Goal: Task Accomplishment & Management: Use online tool/utility

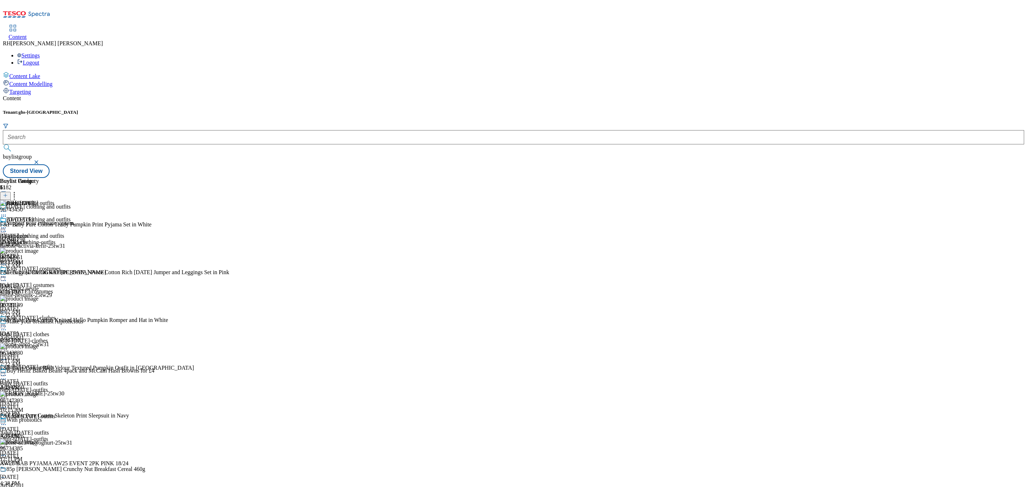
scroll to position [143, 0]
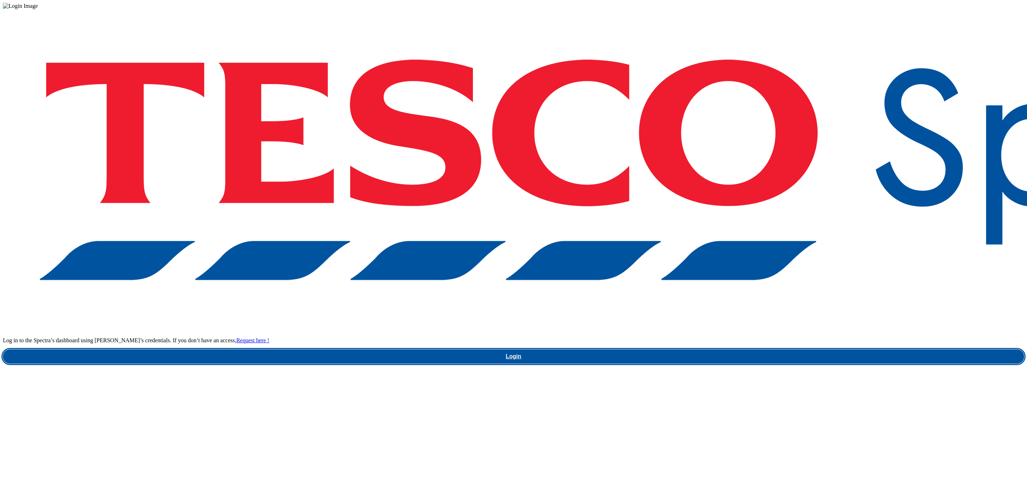
click at [764, 349] on link "Login" at bounding box center [513, 356] width 1021 height 14
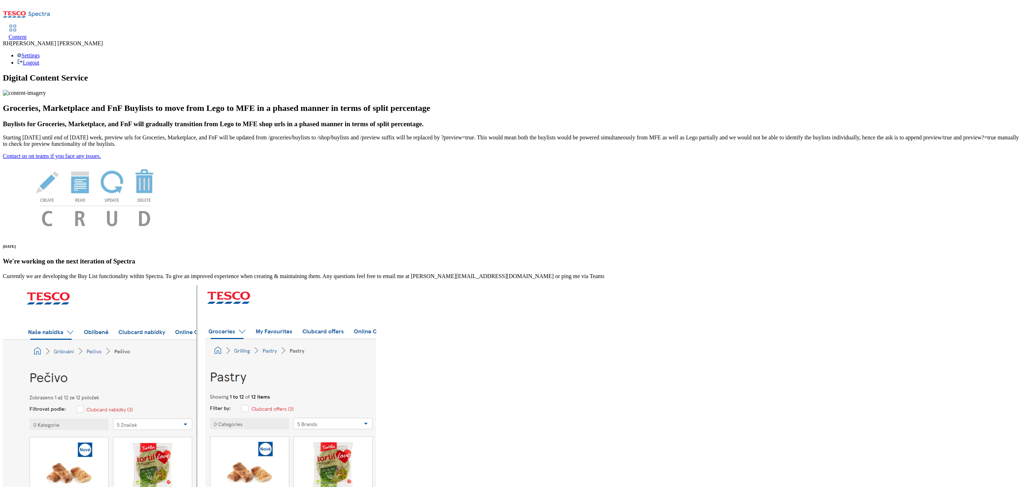
click at [27, 34] on div "Content" at bounding box center [18, 37] width 18 height 6
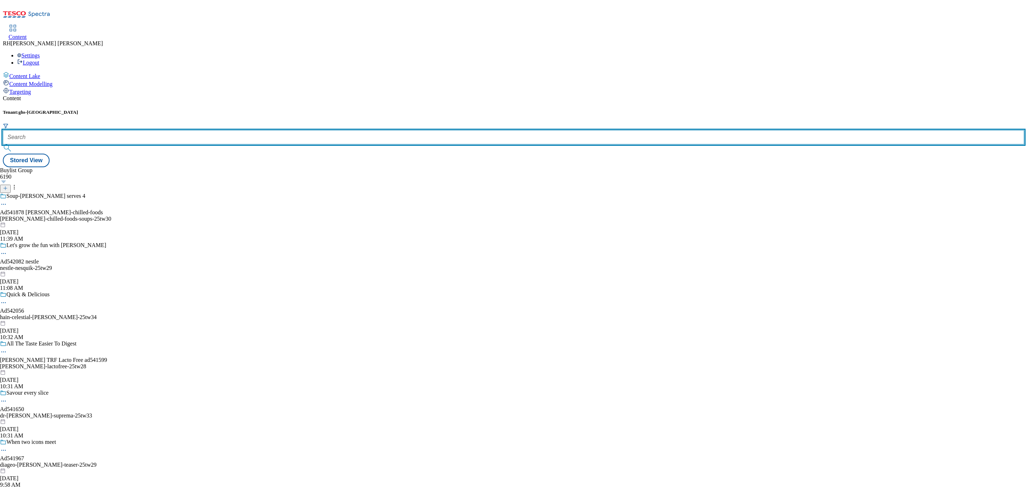
click at [163, 130] on input "text" at bounding box center [513, 137] width 1021 height 14
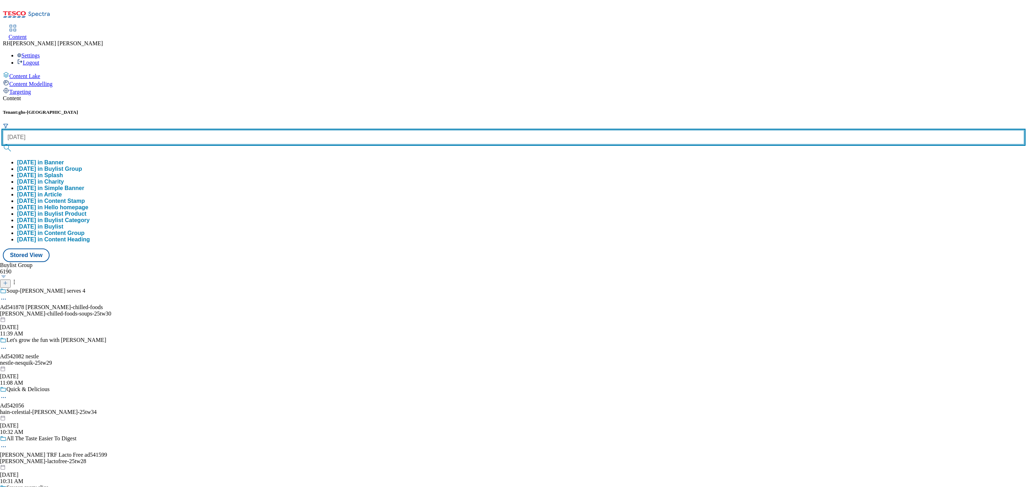
type input "halloween"
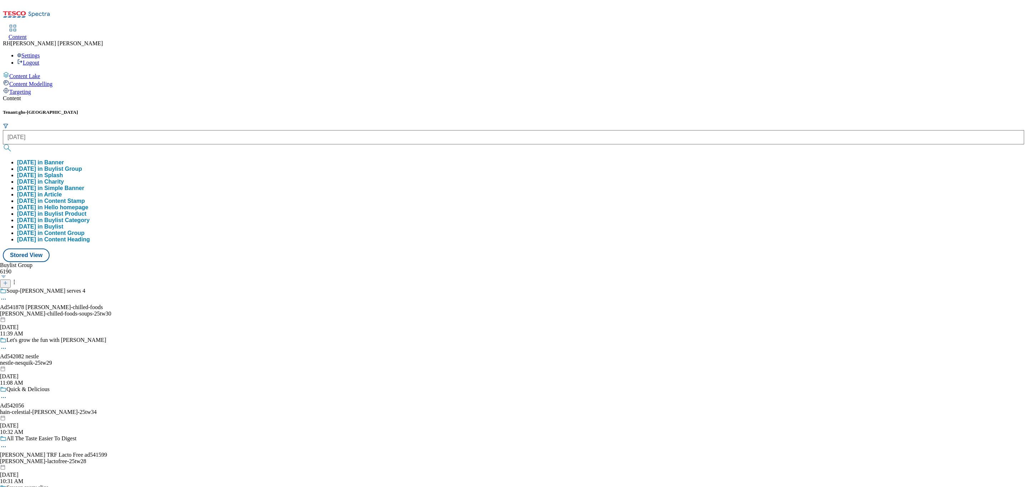
click at [82, 166] on button "halloween in Buylist Group" at bounding box center [49, 169] width 65 height 6
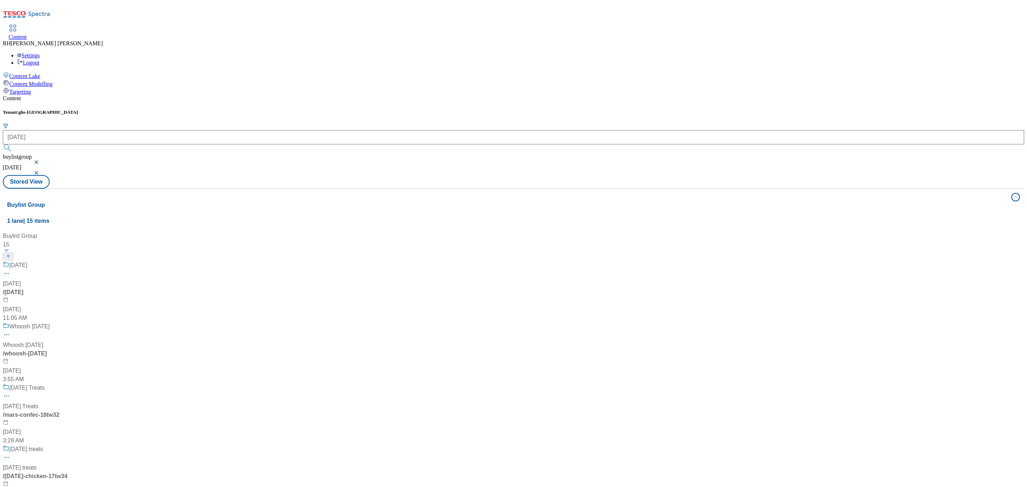
scroll to position [481, 0]
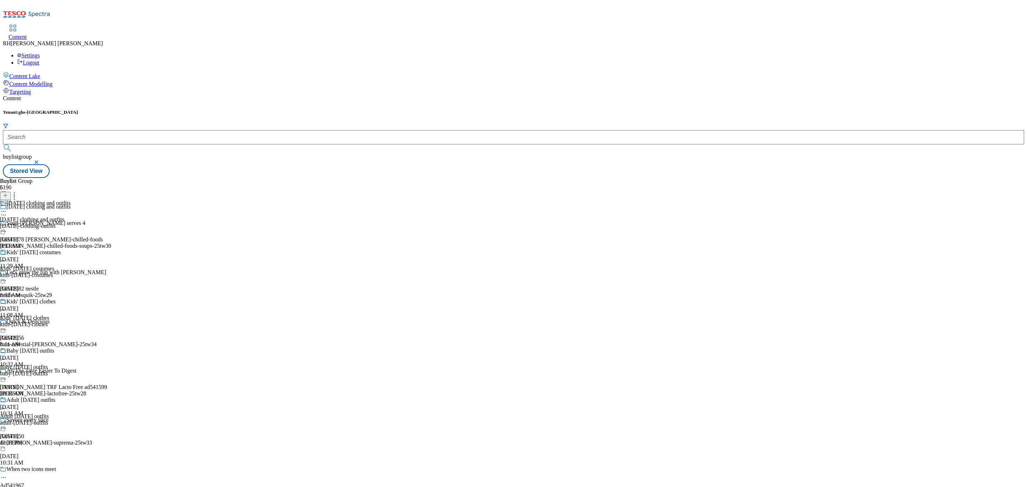
click at [71, 272] on div "kids-[DATE]-costumes" at bounding box center [35, 275] width 71 height 6
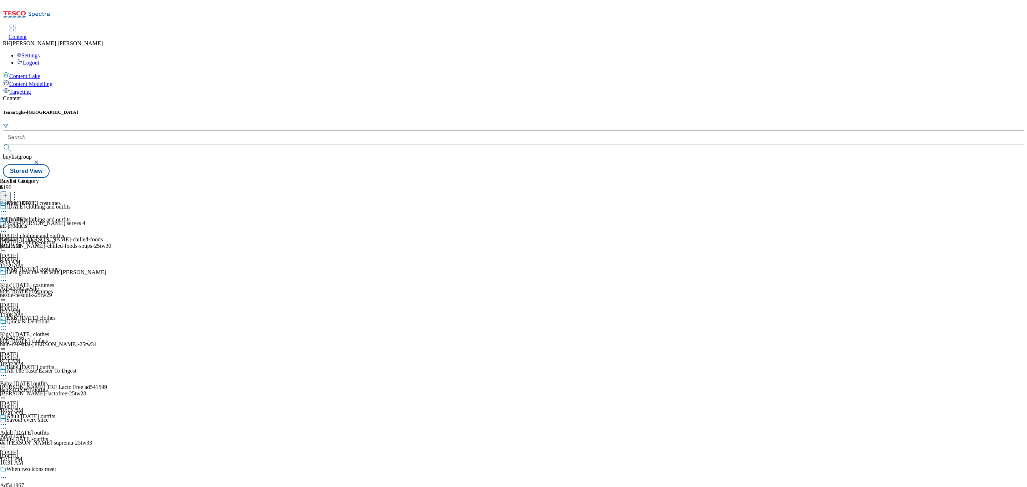
click at [39, 223] on div "all-products" at bounding box center [19, 226] width 39 height 6
click at [7, 224] on icon at bounding box center [3, 227] width 7 height 7
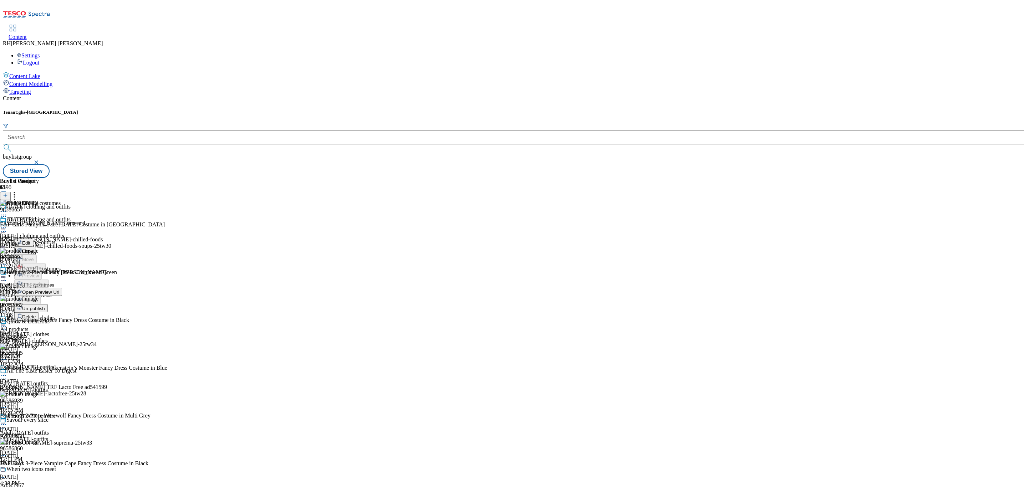
click at [30, 240] on span "Edit" at bounding box center [26, 242] width 8 height 5
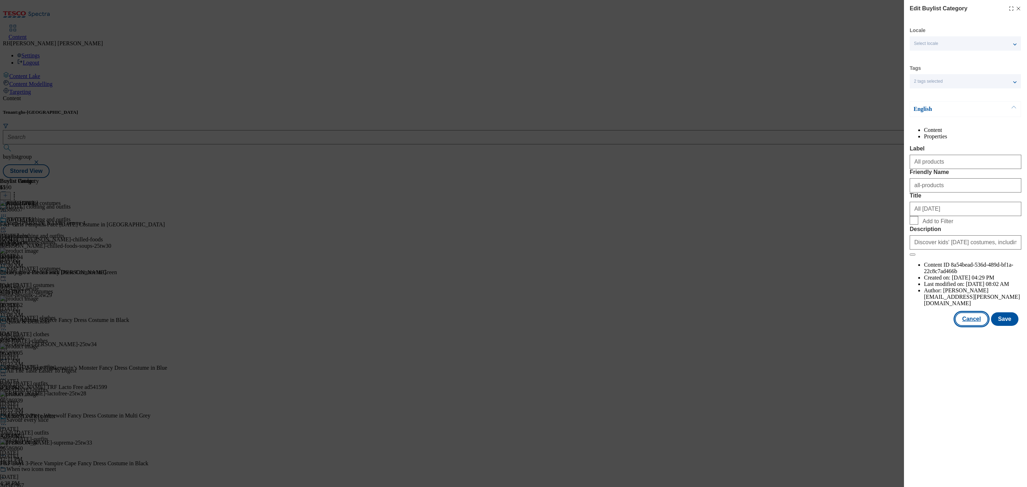
click at [979, 326] on button "Cancel" at bounding box center [971, 319] width 33 height 14
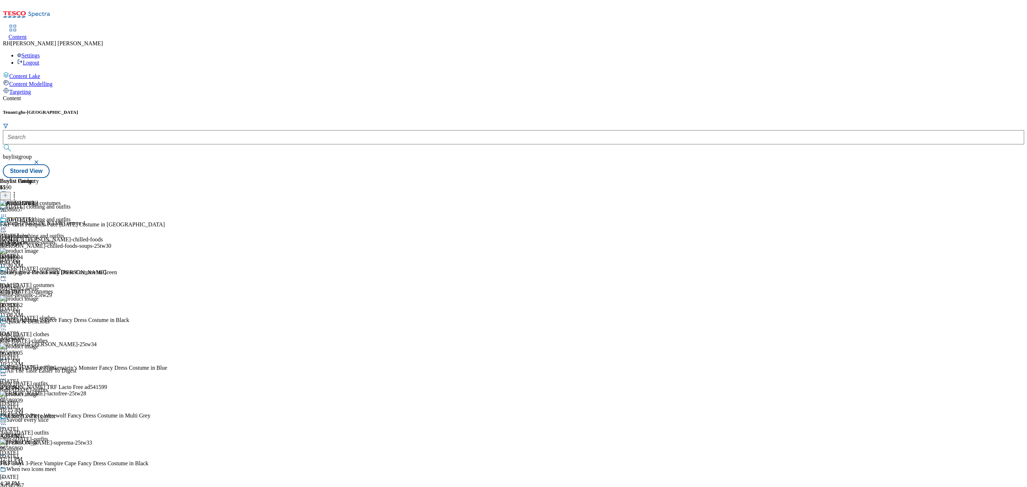
click at [7, 273] on icon at bounding box center [3, 276] width 7 height 7
click at [30, 289] on span "Edit" at bounding box center [26, 291] width 8 height 5
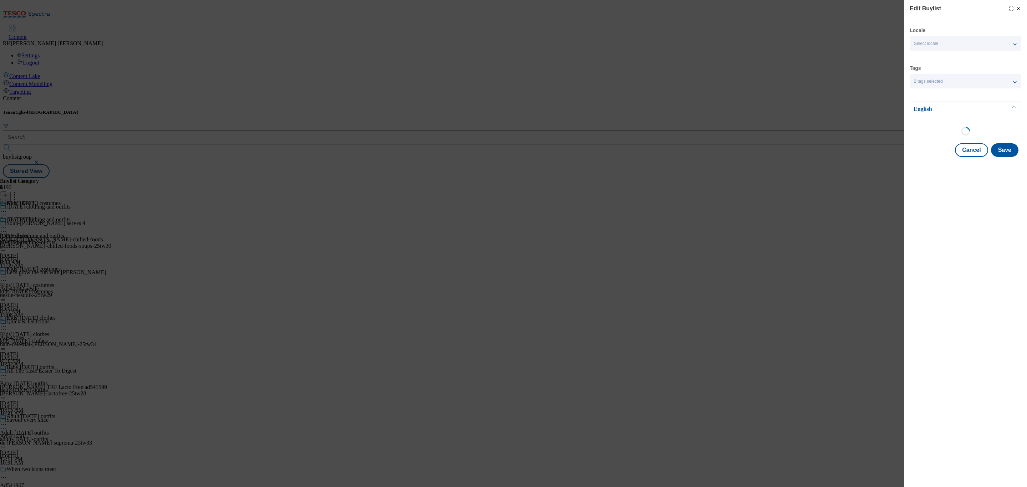
select select "seasonal"
select select "Banner"
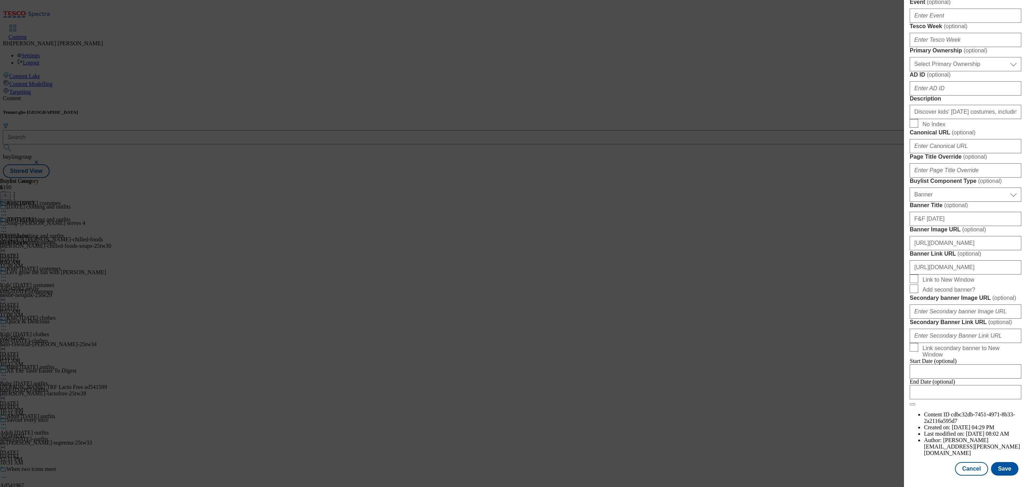
scroll to position [374, 0]
